Goal: Task Accomplishment & Management: Manage account settings

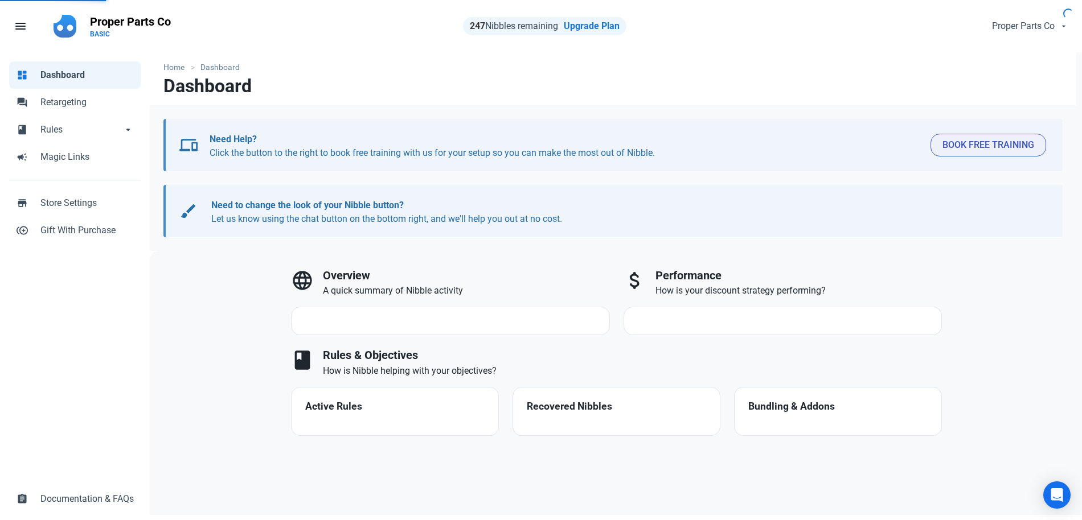
select select "7d"
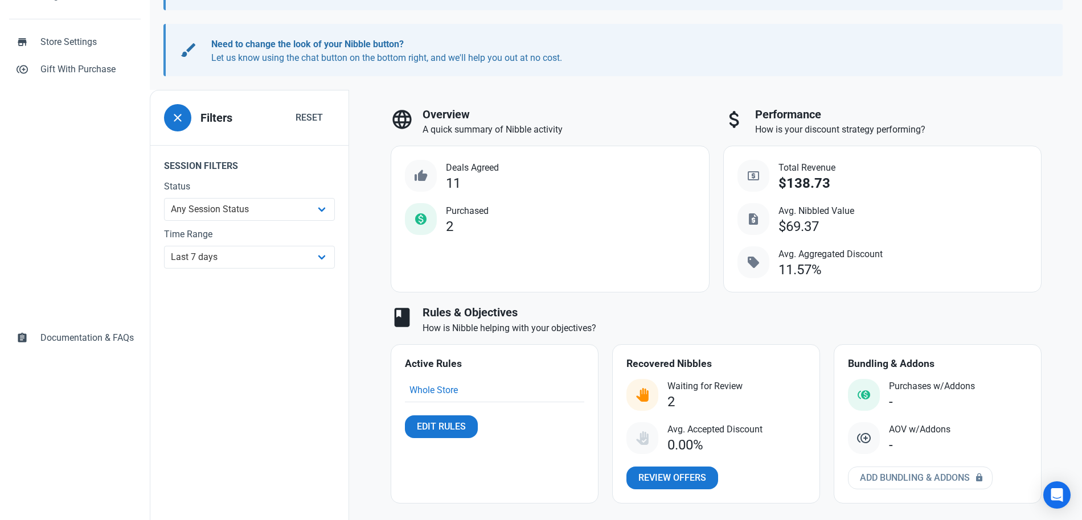
scroll to position [170, 0]
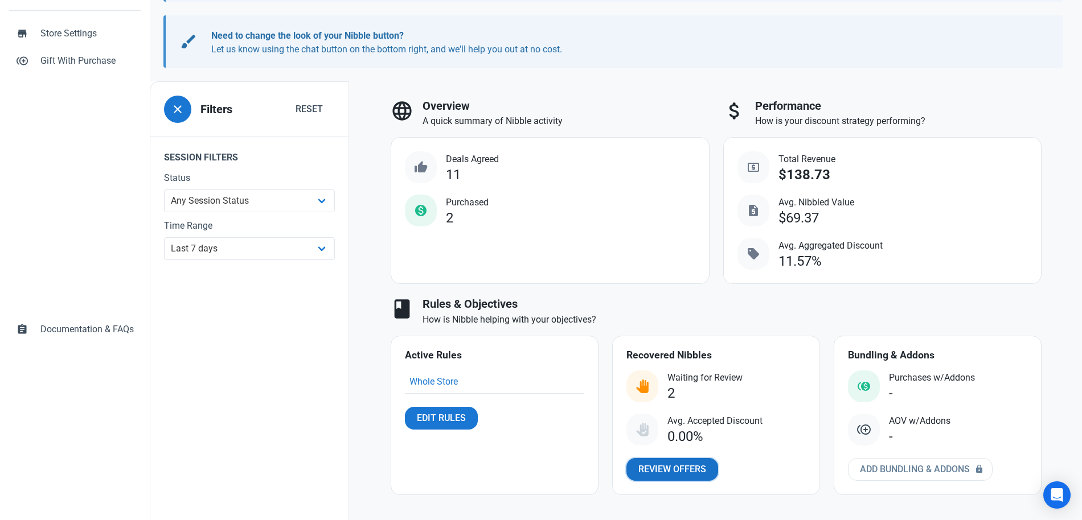
click at [670, 469] on span "Review Offers" at bounding box center [672, 470] width 68 height 14
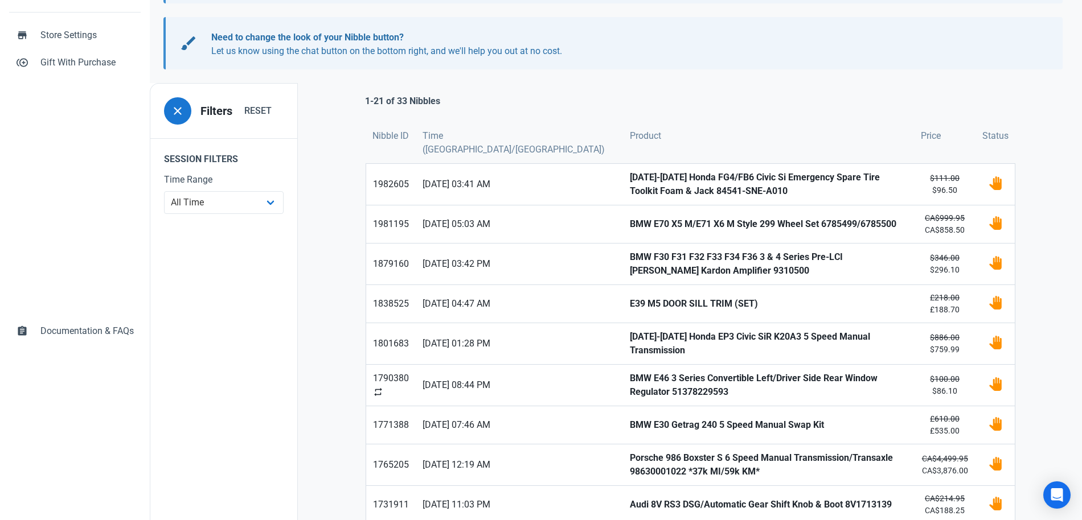
scroll to position [169, 0]
click at [630, 188] on strong "[DATE]-[DATE] Honda FG4/FB6 Civic Si Emergency Spare Tire Toolkit Foam & Jack 8…" at bounding box center [768, 183] width 277 height 27
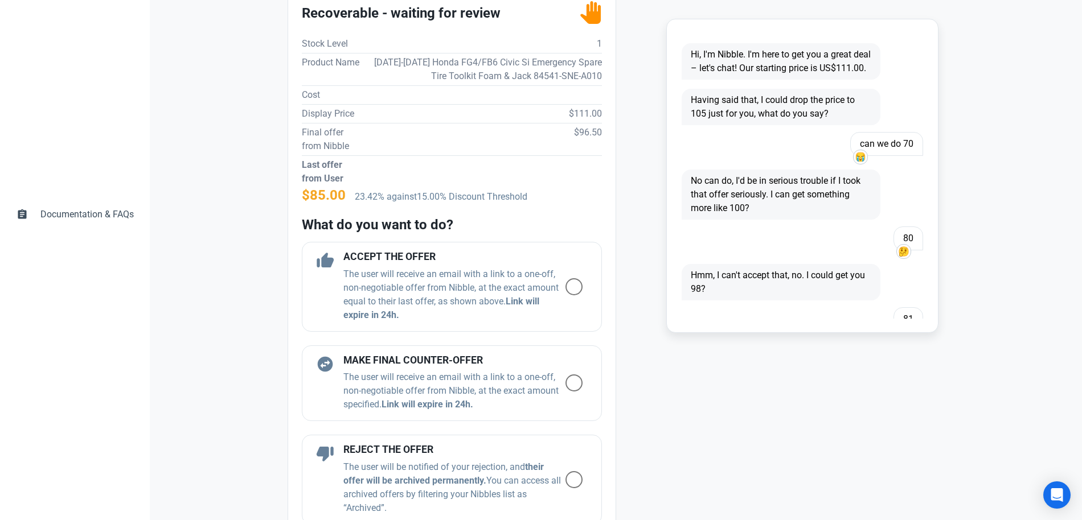
scroll to position [286, 0]
click at [573, 284] on span at bounding box center [573, 285] width 17 height 17
click at [573, 284] on input "radio" at bounding box center [568, 285] width 7 height 7
radio input "true"
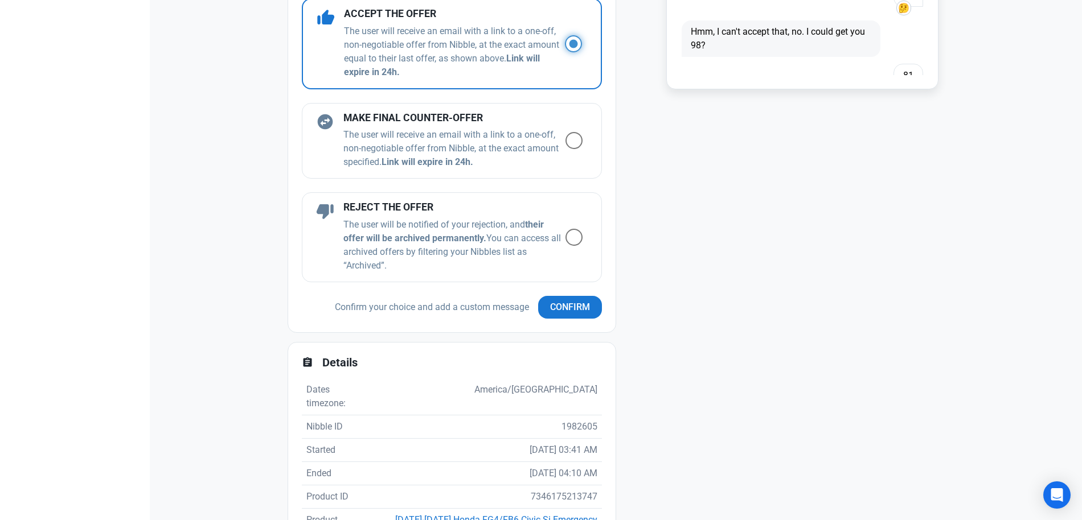
scroll to position [531, 0]
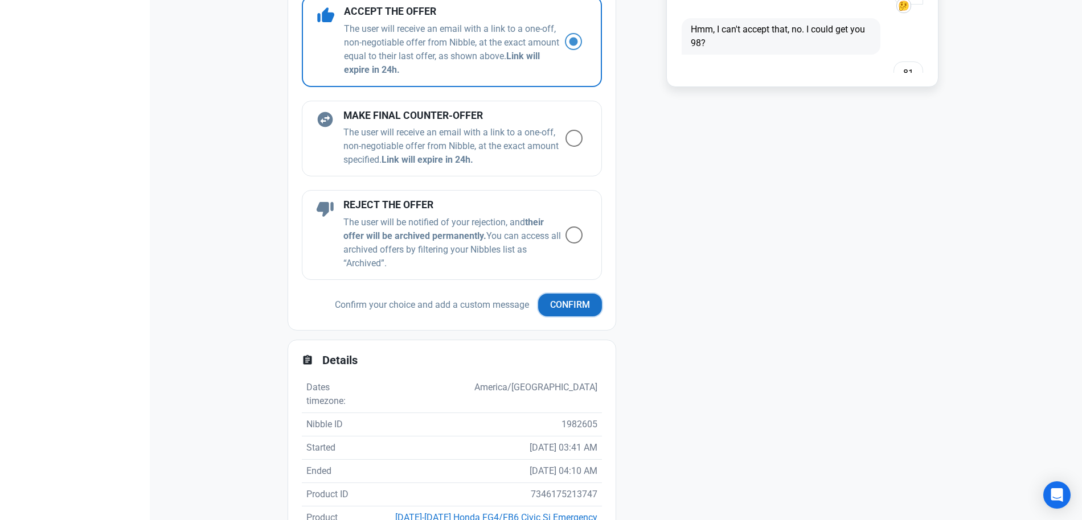
click at [590, 299] on button "Confirm" at bounding box center [570, 305] width 64 height 23
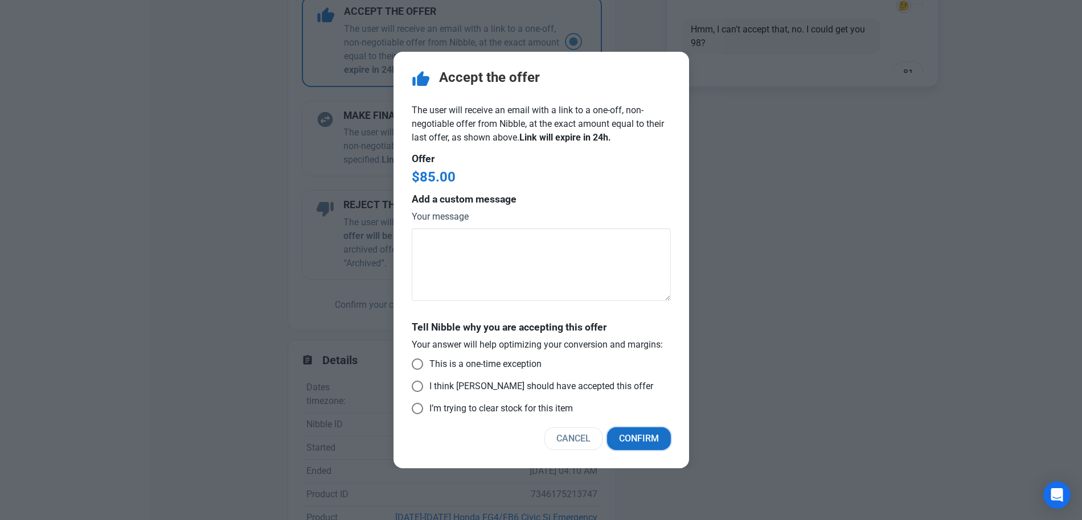
click at [639, 442] on span "Confirm" at bounding box center [639, 439] width 40 height 14
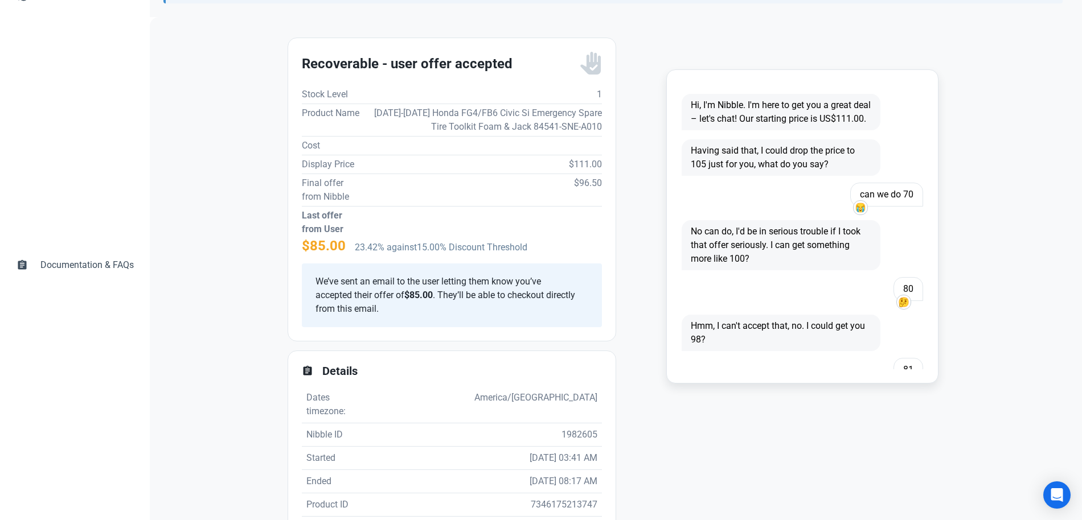
scroll to position [0, 0]
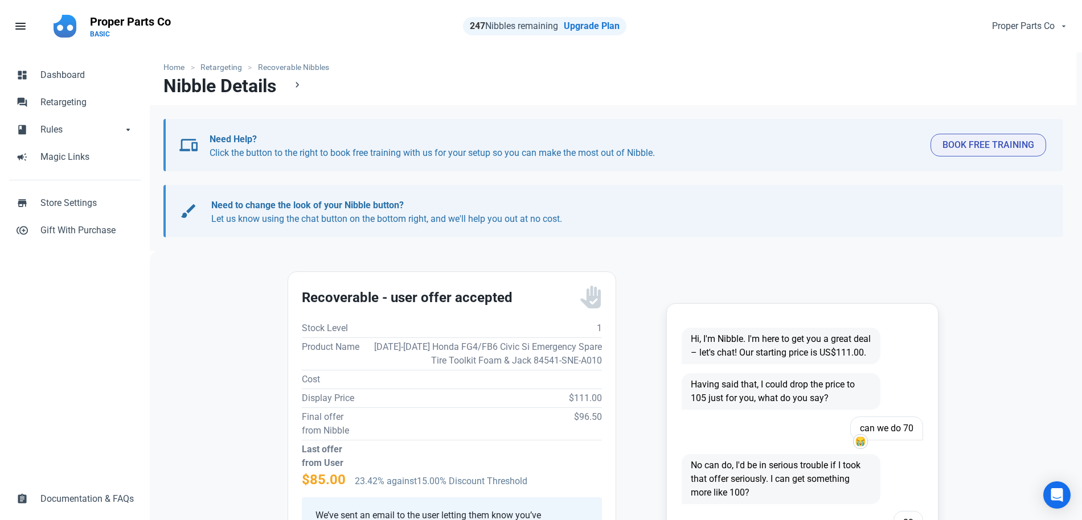
click at [282, 67] on li "Recoverable Nibbles" at bounding box center [291, 67] width 87 height 12
click at [228, 70] on link "Retargeting" at bounding box center [222, 67] width 54 height 12
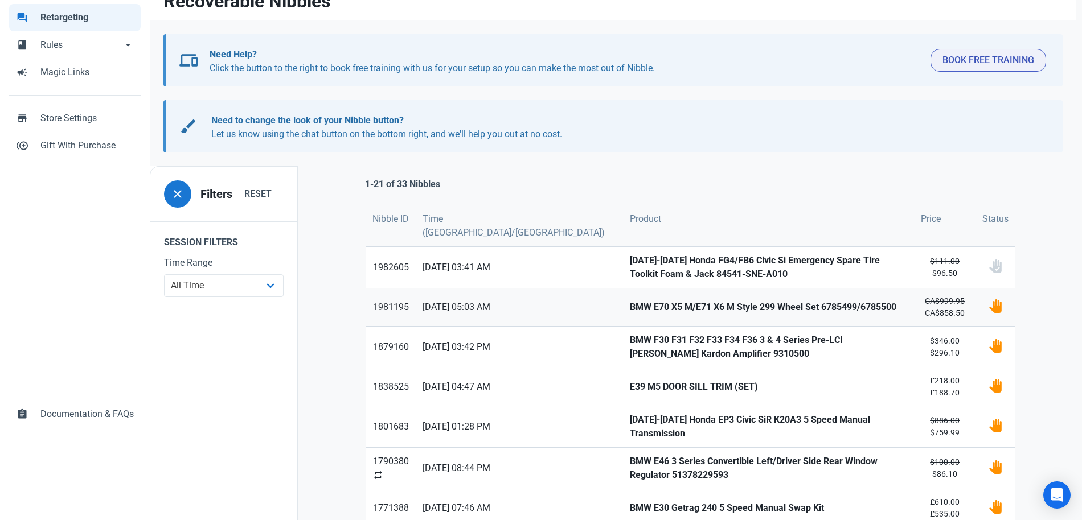
click at [642, 301] on strong "BMW E70 X5 M/E71 X6 M Style 299 Wheel Set 6785499/6785500" at bounding box center [768, 308] width 277 height 14
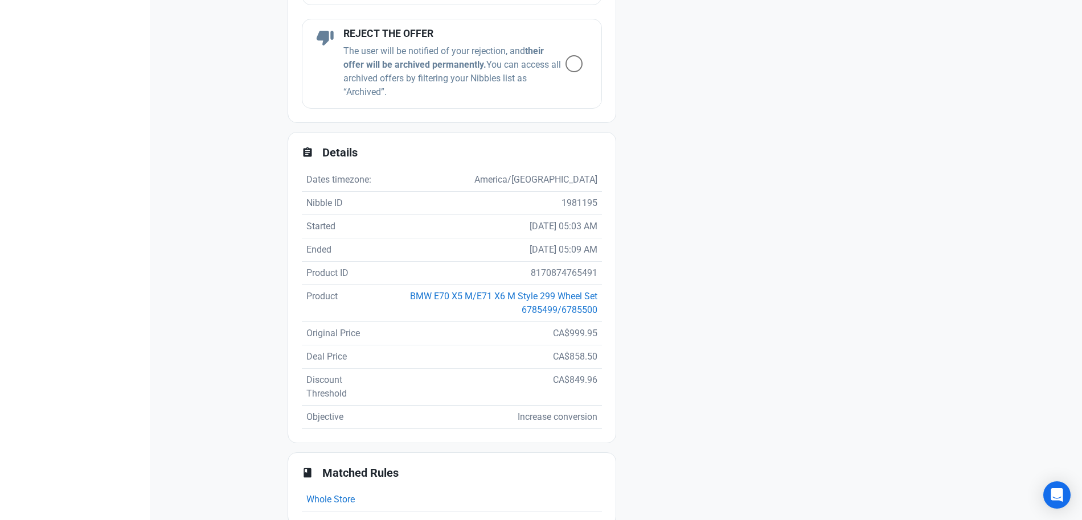
scroll to position [703, 0]
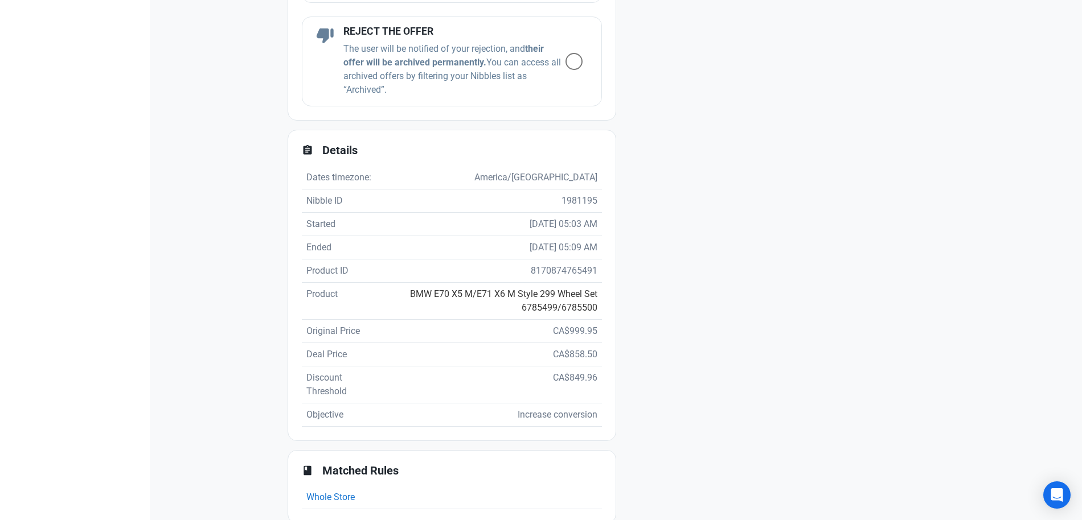
click at [576, 295] on link "BMW E70 X5 M/E71 X6 M Style 299 Wheel Set 6785499/6785500" at bounding box center [503, 301] width 187 height 24
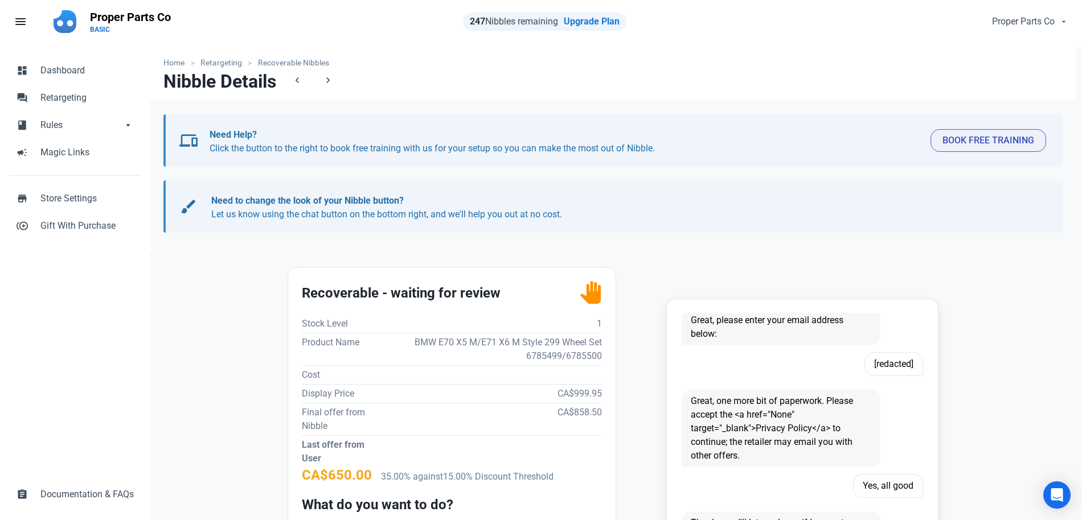
scroll to position [0, 0]
